Goal: Check status: Check status

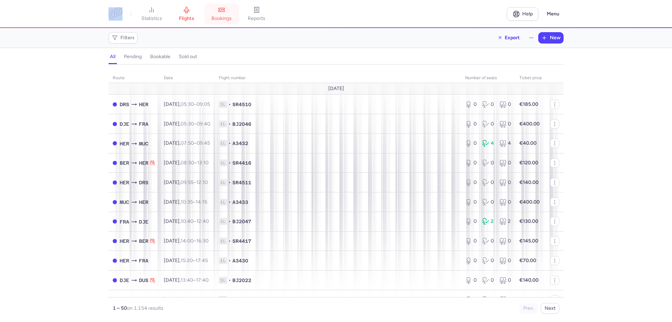
click at [226, 13] on link "bookings" at bounding box center [221, 13] width 35 height 15
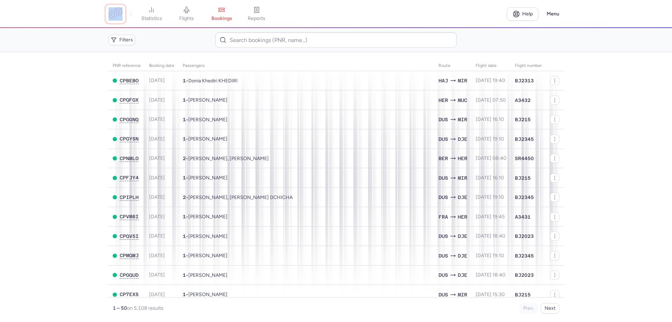
click at [113, 13] on link at bounding box center [115, 13] width 14 height 13
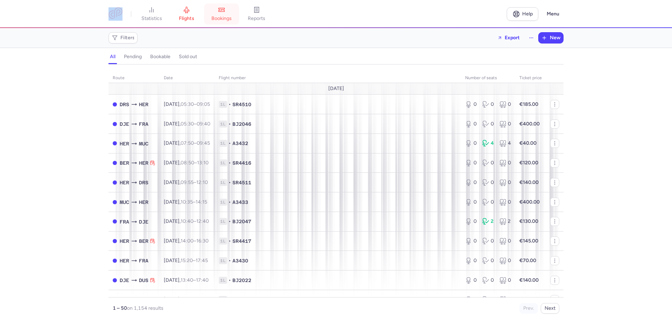
click at [221, 16] on span "bookings" at bounding box center [221, 18] width 20 height 6
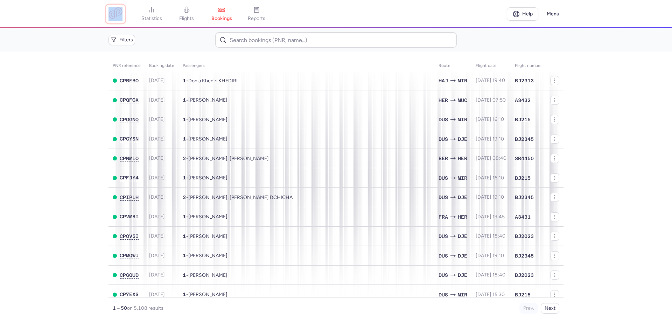
click at [117, 17] on link at bounding box center [115, 13] width 14 height 13
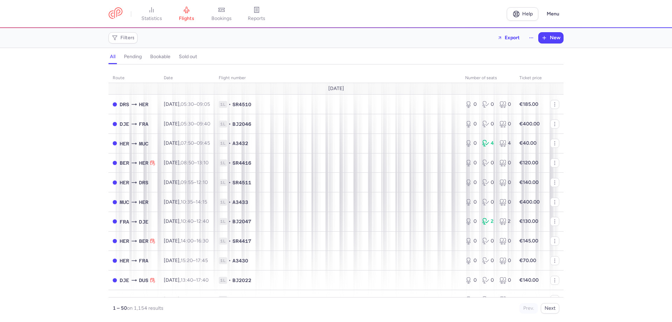
drag, startPoint x: 56, startPoint y: 170, endPoint x: 70, endPoint y: 152, distance: 23.1
click at [56, 170] on div "route date Flight number number of seats Ticket price [DATE] DRS HER [DATE] 05:…" at bounding box center [336, 195] width 672 height 253
click at [225, 11] on icon at bounding box center [221, 9] width 7 height 7
